Goal: Answer question/provide support

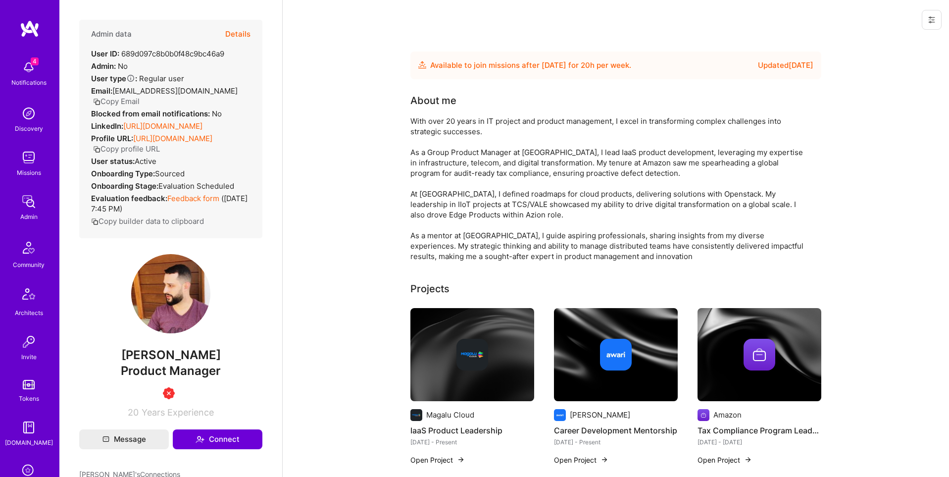
scroll to position [155, 0]
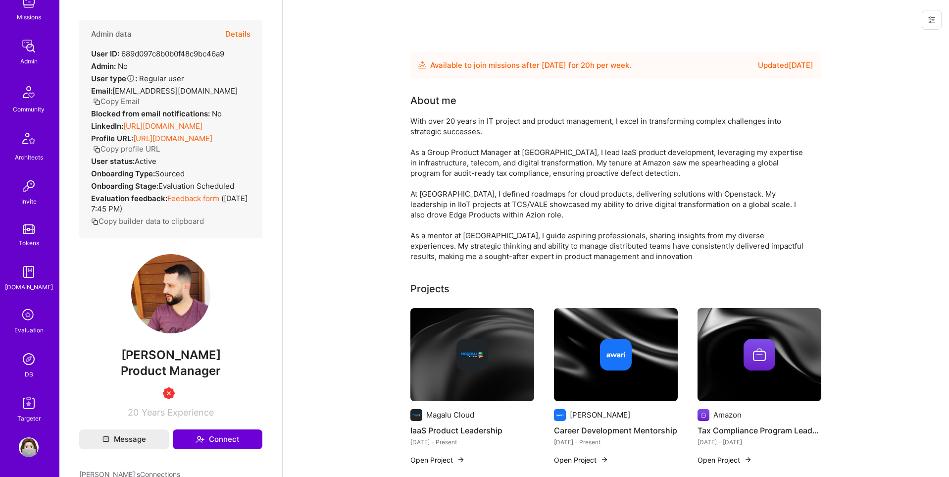
click at [33, 358] on img at bounding box center [29, 359] width 20 height 20
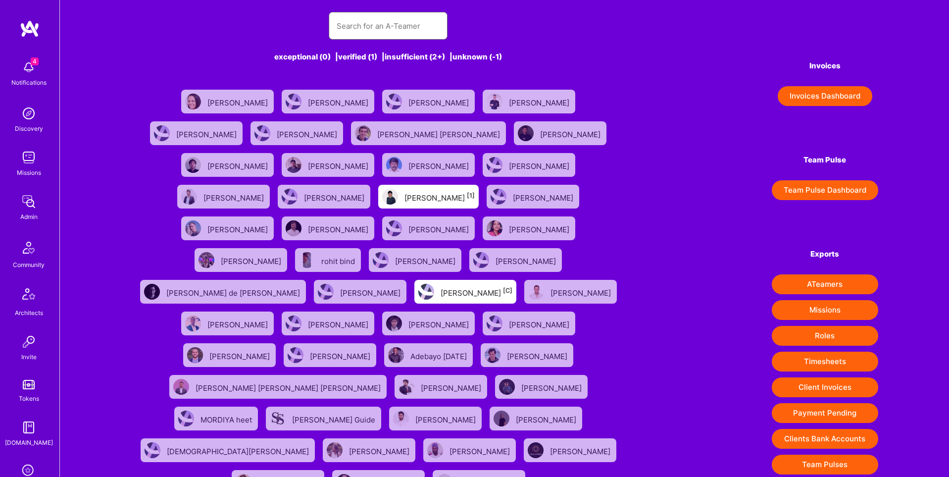
click at [391, 36] on input "text" at bounding box center [388, 25] width 103 height 25
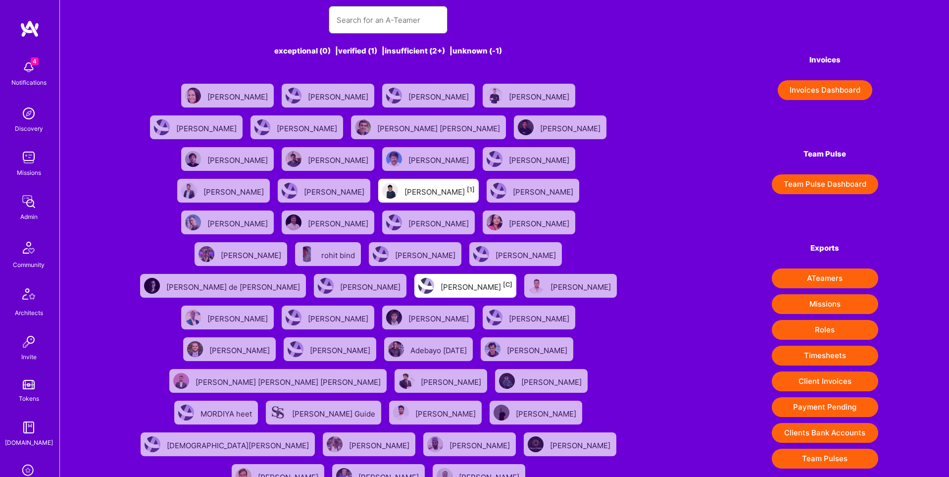
scroll to position [29, 0]
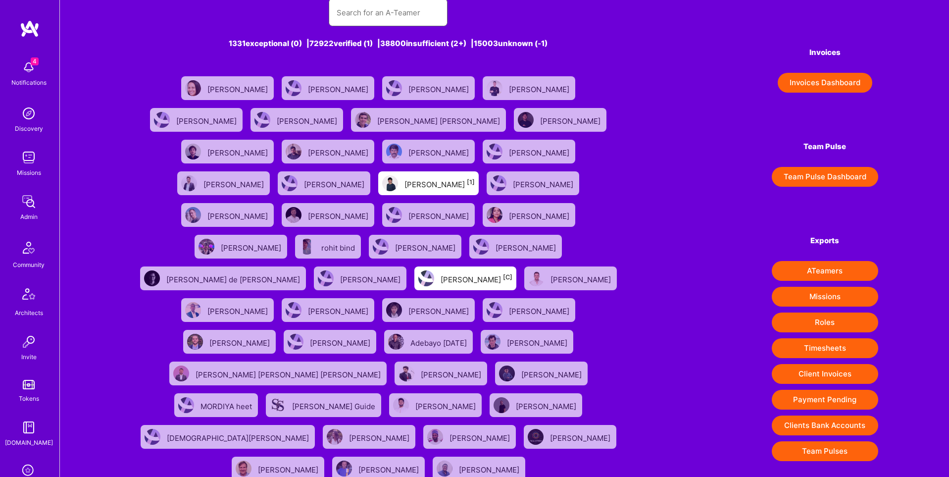
paste input "[EMAIL_ADDRESS][DOMAIN_NAME]"
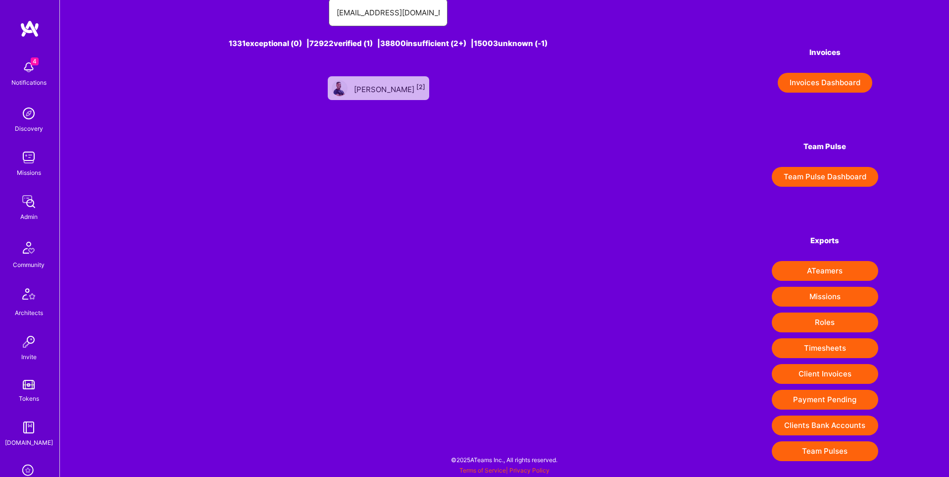
type input "[EMAIL_ADDRESS][DOMAIN_NAME]"
click at [401, 82] on div "[PERSON_NAME] [2]" at bounding box center [389, 88] width 71 height 13
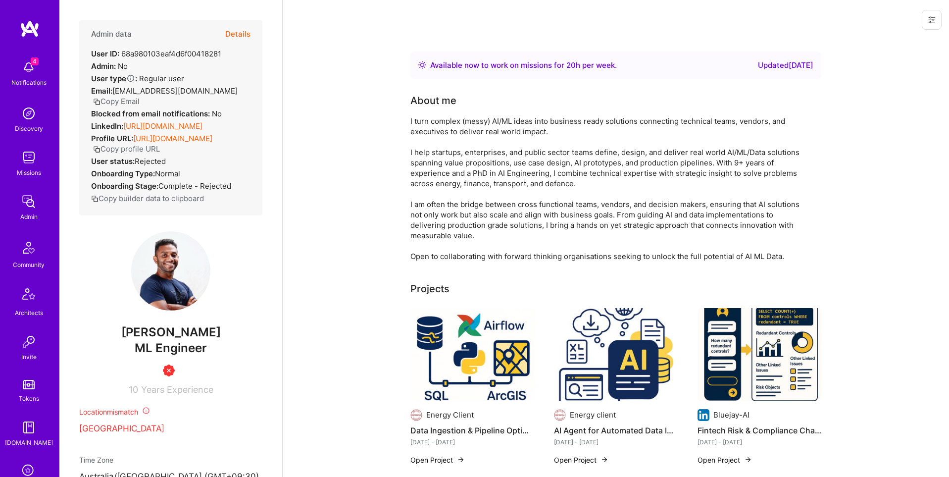
click at [231, 33] on button "Details" at bounding box center [237, 34] width 25 height 29
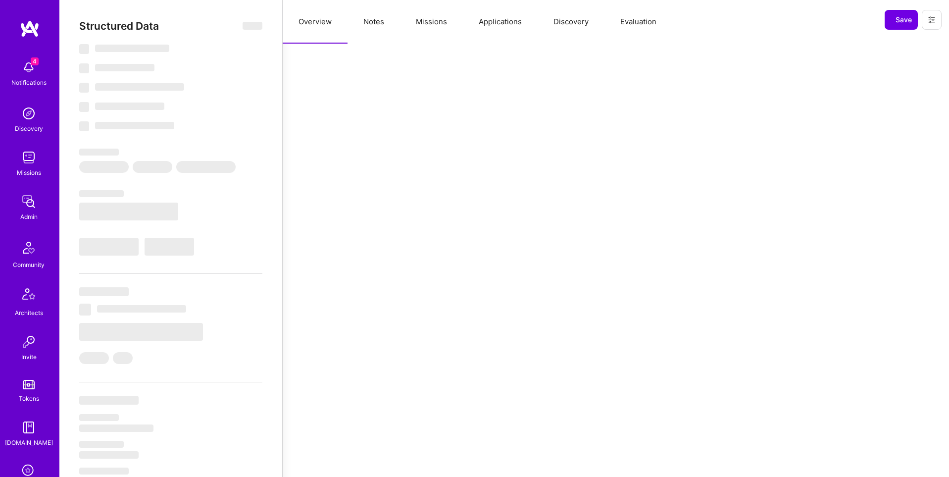
select select "Right Now"
select select "Insufficient"
select select "US"
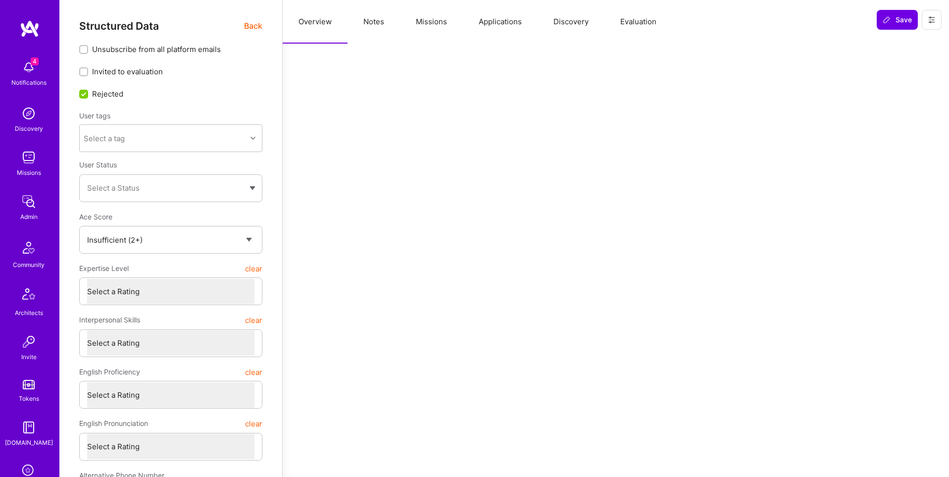
click at [372, 22] on button "Notes" at bounding box center [373, 22] width 52 height 44
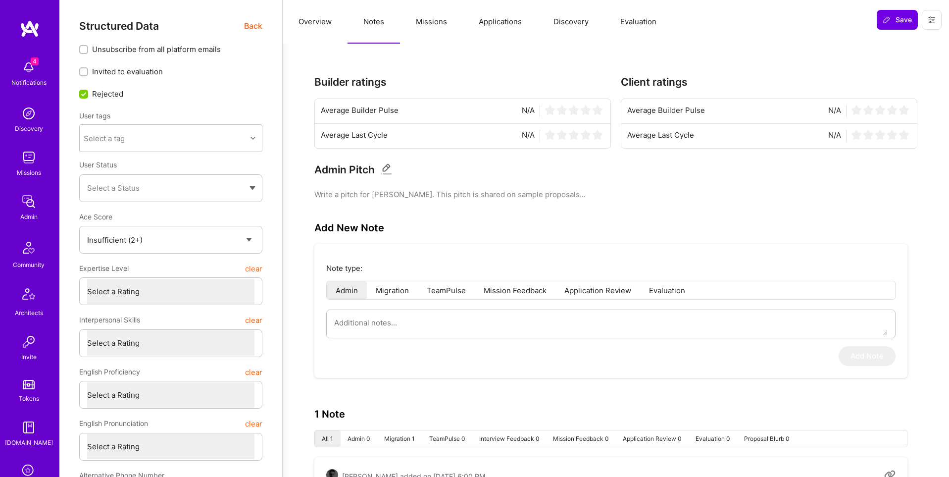
click at [255, 26] on span "Back" at bounding box center [253, 26] width 18 height 12
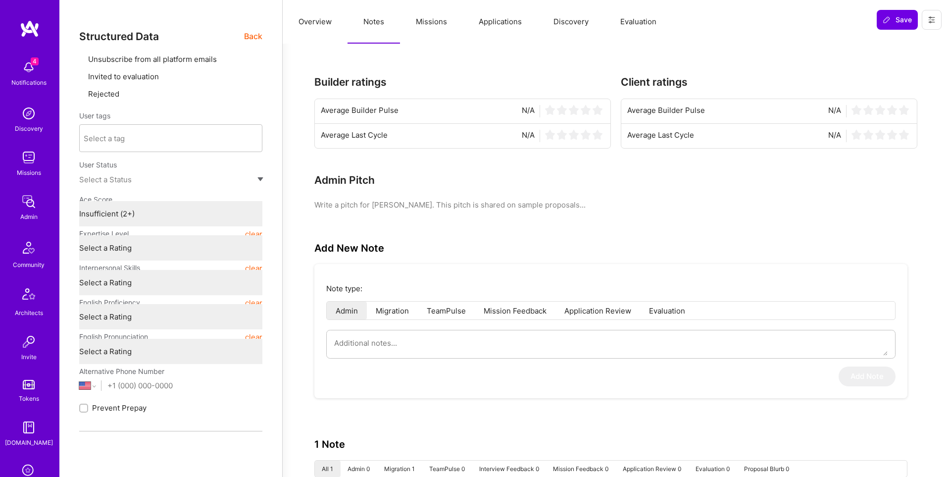
type textarea "x"
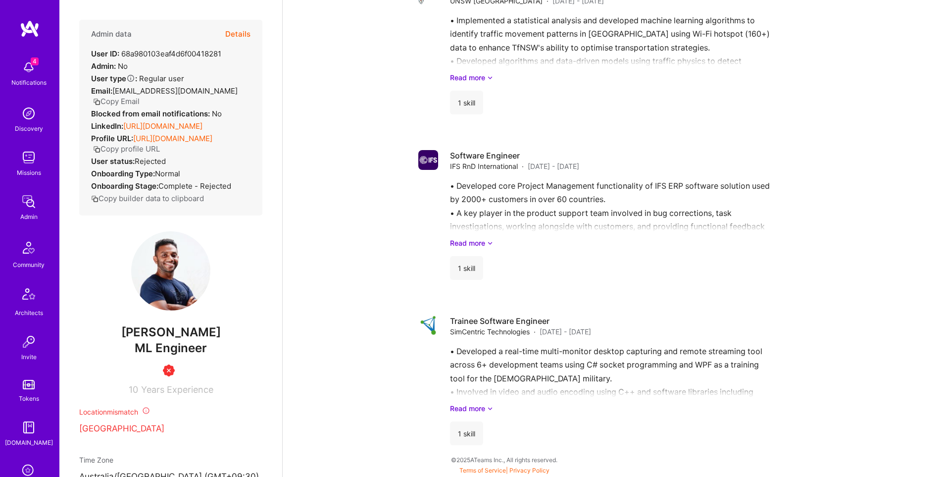
scroll to position [155, 0]
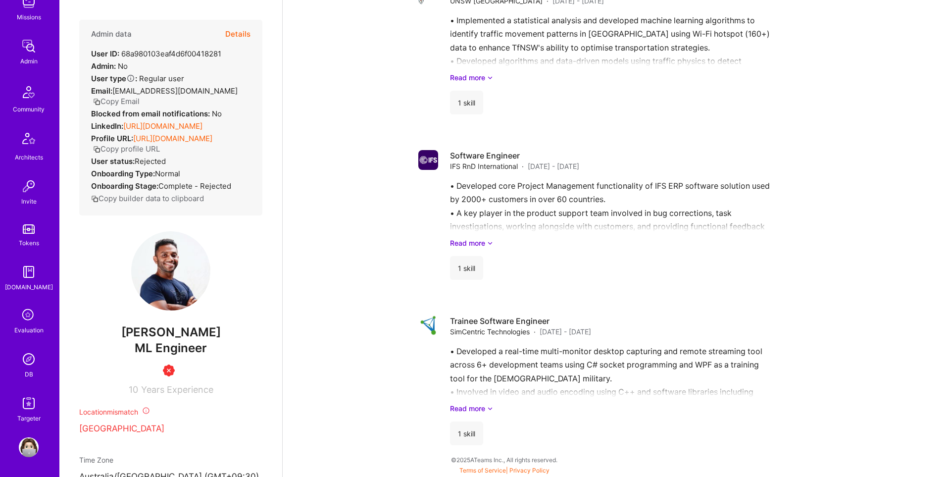
click at [28, 372] on div "DB" at bounding box center [29, 374] width 8 height 10
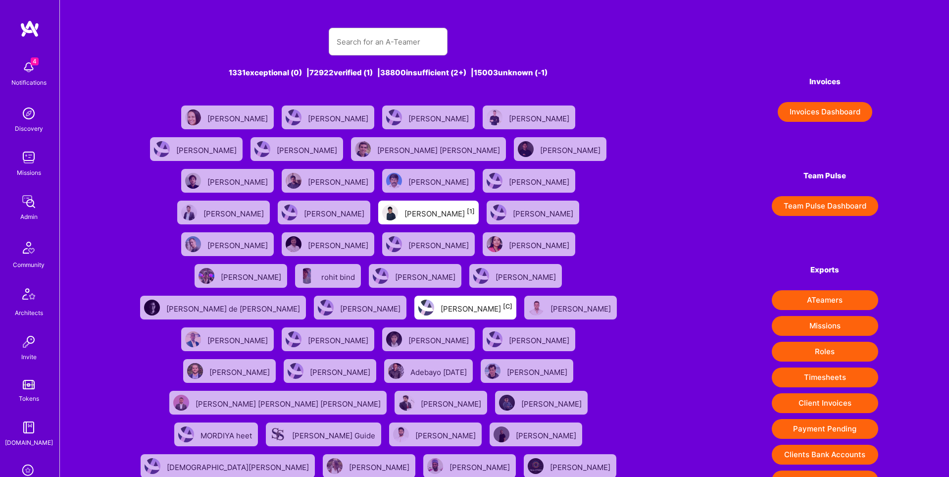
scroll to position [1, 0]
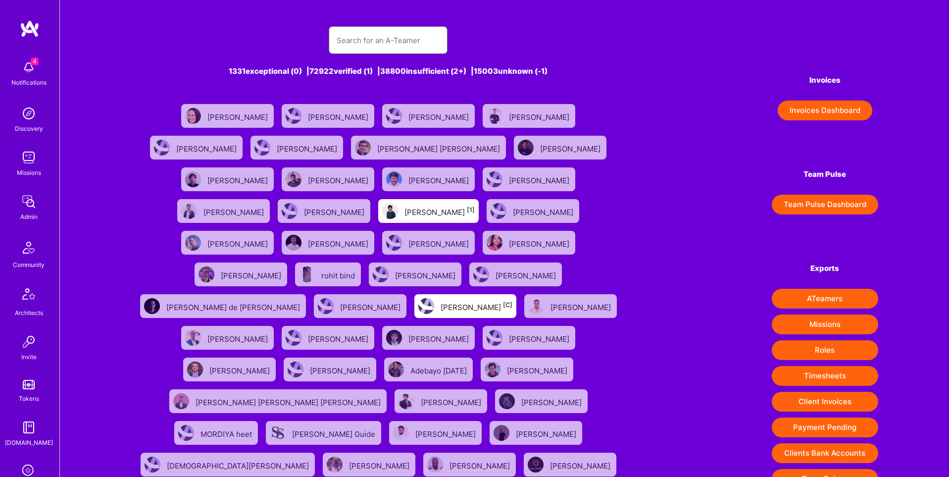
click at [374, 42] on input "text" at bounding box center [388, 40] width 103 height 25
paste input "[EMAIL_ADDRESS][DOMAIN_NAME]"
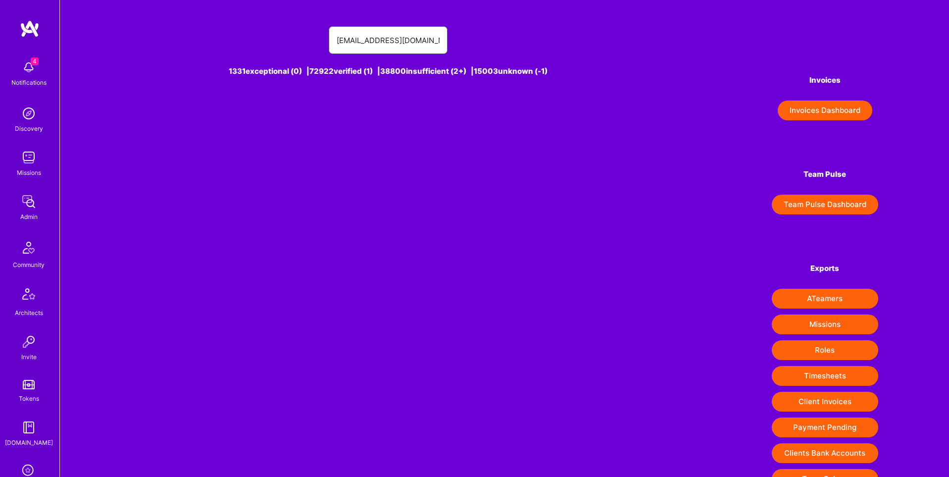
click at [401, 45] on input "[EMAIL_ADDRESS][DOMAIN_NAME]" at bounding box center [388, 40] width 103 height 25
drag, startPoint x: 413, startPoint y: 41, endPoint x: 381, endPoint y: 41, distance: 32.2
click at [381, 41] on input "[EMAIL_ADDRESS][DOMAIN_NAME]" at bounding box center [388, 40] width 103 height 25
type input "[EMAIL_ADDRESS][DOMAIN_NAME]"
click at [388, 120] on div "[PERSON_NAME] [2]" at bounding box center [397, 115] width 71 height 13
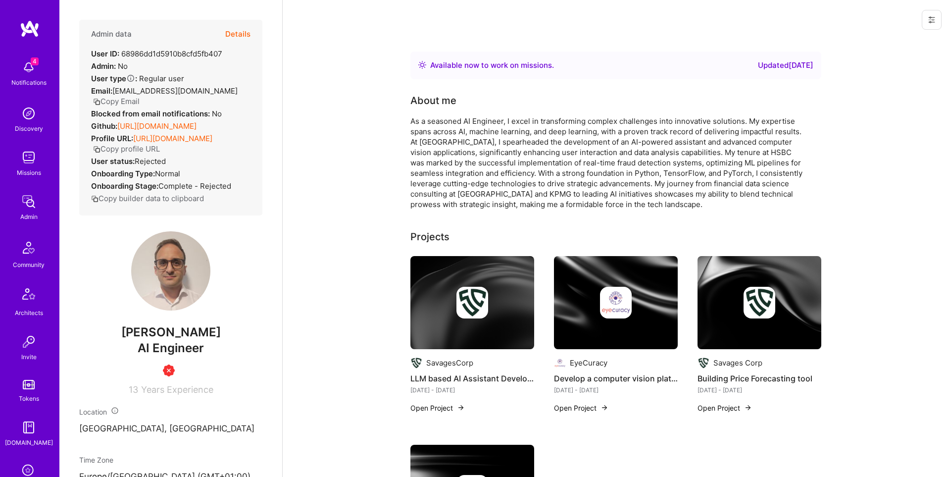
click at [235, 34] on button "Details" at bounding box center [237, 34] width 25 height 29
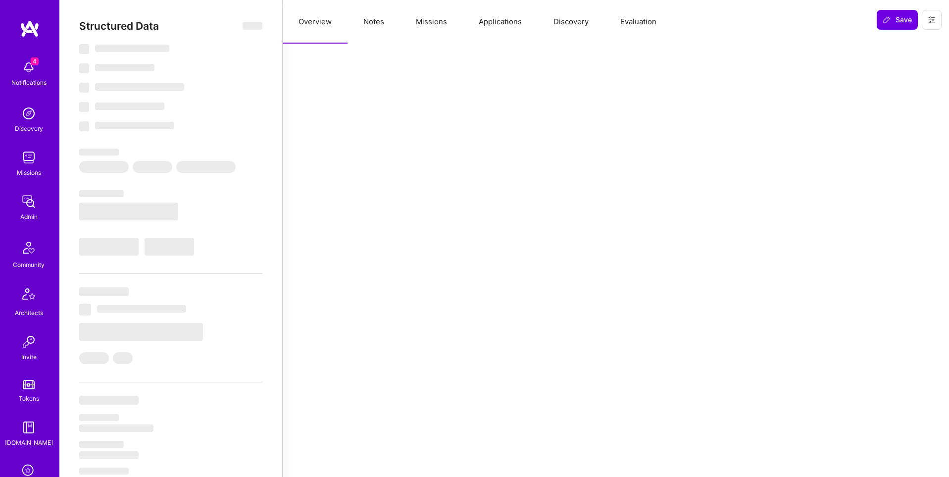
type textarea "x"
select select "Right Now"
select select "Insufficient"
select select "US"
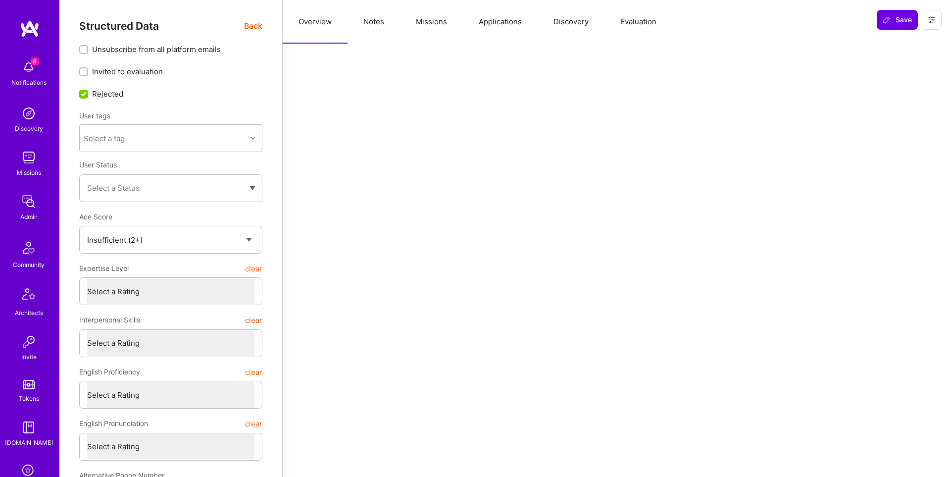
click at [368, 25] on button "Notes" at bounding box center [373, 22] width 52 height 44
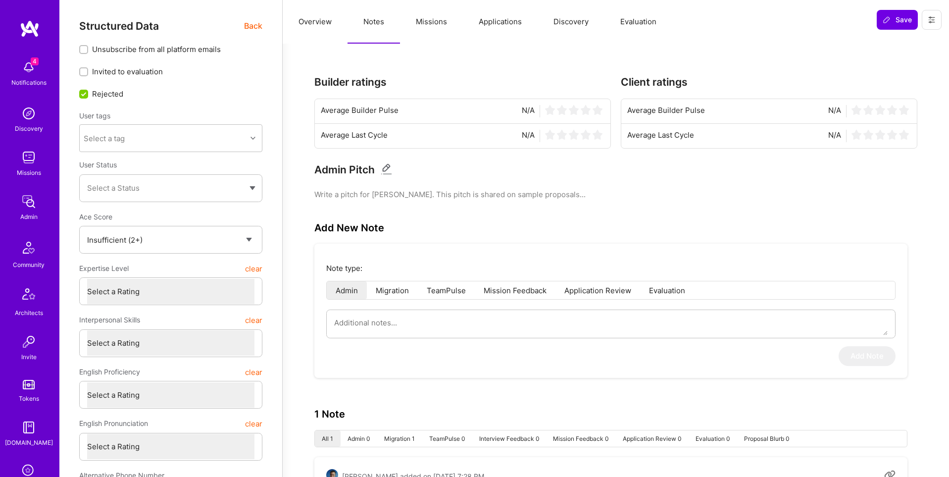
click at [252, 26] on span "Back" at bounding box center [253, 26] width 18 height 12
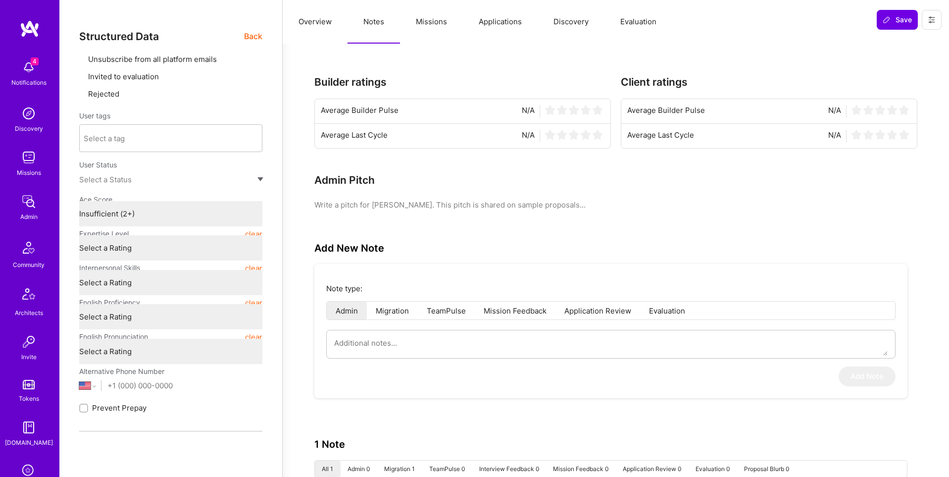
type textarea "x"
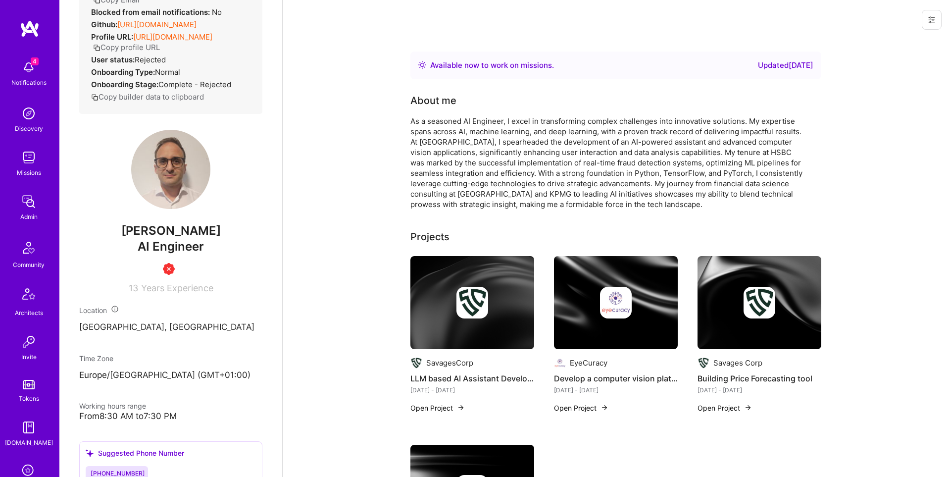
scroll to position [83, 0]
